Goal: Task Accomplishment & Management: Manage account settings

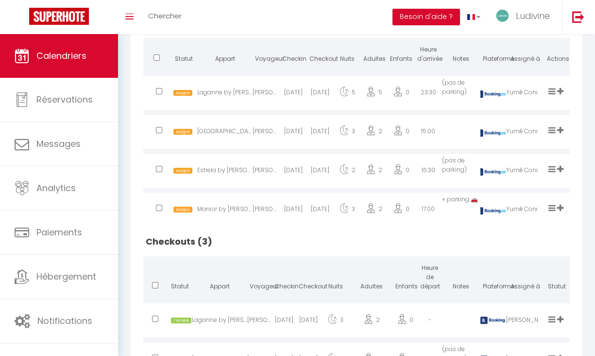
scroll to position [260, 0]
click at [550, 94] on icon at bounding box center [551, 90] width 7 height 8
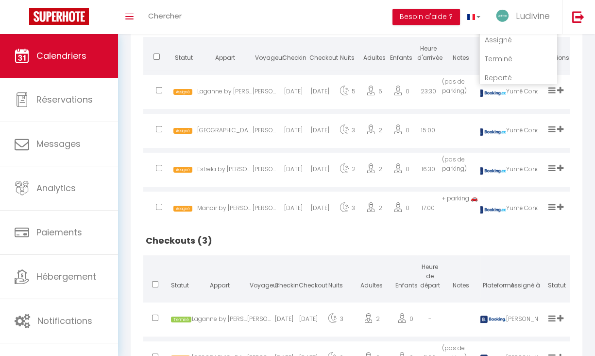
click at [499, 64] on li "Terminé" at bounding box center [518, 59] width 77 height 18
click at [551, 133] on icon at bounding box center [551, 129] width 7 height 8
click at [504, 107] on li "Terminé" at bounding box center [518, 97] width 77 height 18
click at [552, 172] on icon at bounding box center [551, 168] width 7 height 8
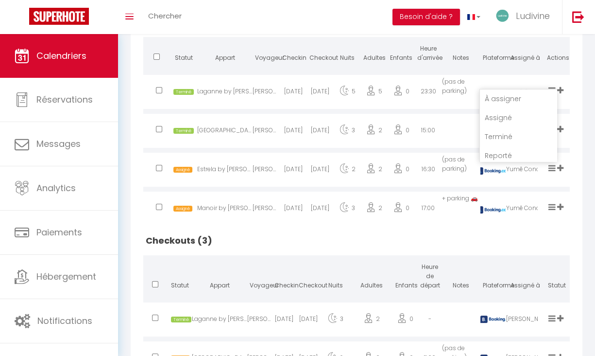
click at [505, 146] on li "Terminé" at bounding box center [518, 136] width 77 height 18
click at [552, 211] on icon at bounding box center [551, 207] width 7 height 8
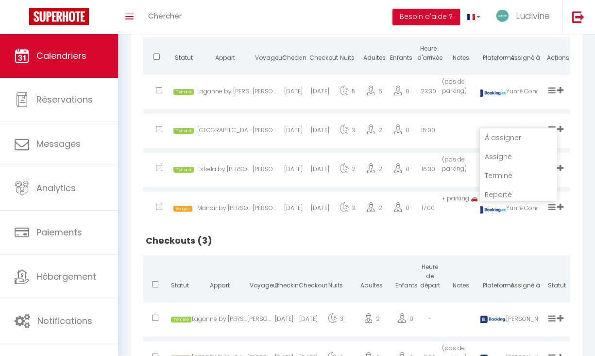
click at [497, 183] on li "Terminé" at bounding box center [518, 175] width 77 height 18
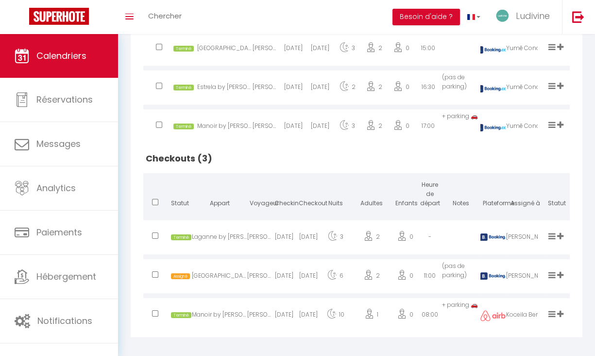
scroll to position [360, 0]
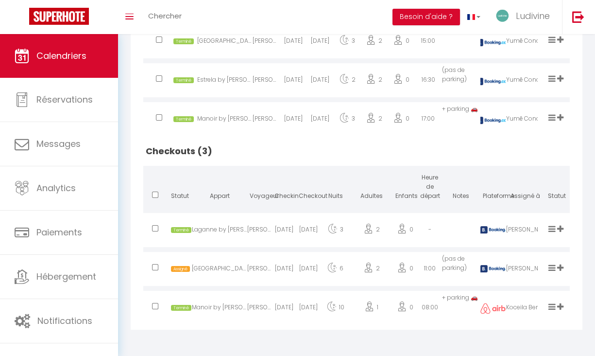
click at [549, 266] on icon at bounding box center [551, 267] width 7 height 8
click at [522, 237] on li "Terminé" at bounding box center [518, 235] width 77 height 18
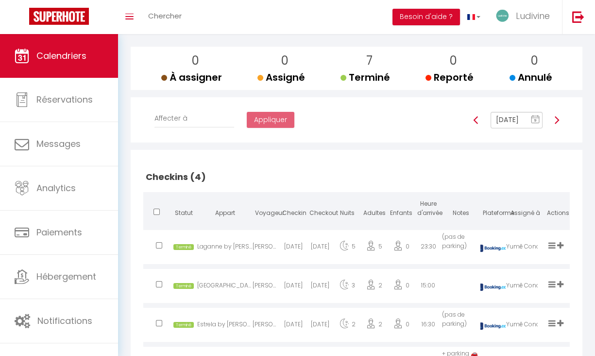
scroll to position [102, 0]
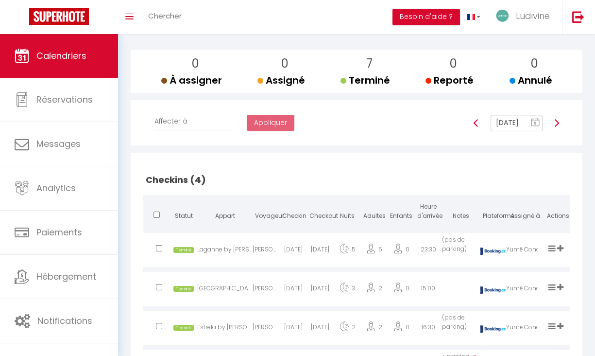
click at [552, 131] on div at bounding box center [557, 123] width 16 height 17
click at [556, 127] on img at bounding box center [557, 123] width 8 height 8
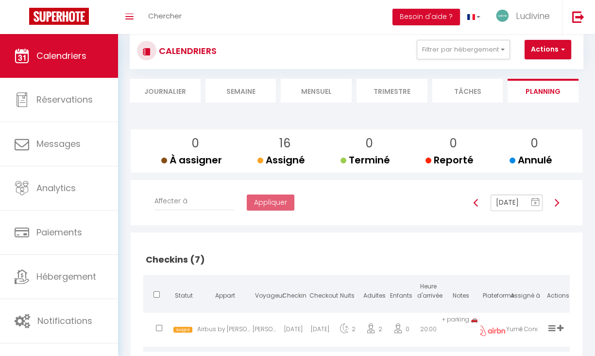
scroll to position [0, 0]
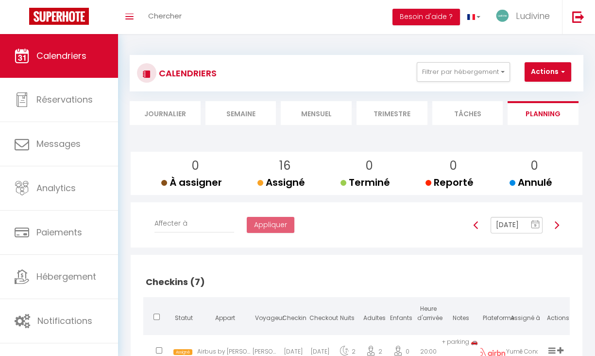
click at [475, 229] on img at bounding box center [476, 225] width 8 height 8
type input "[DATE]"
